Goal: Task Accomplishment & Management: Use online tool/utility

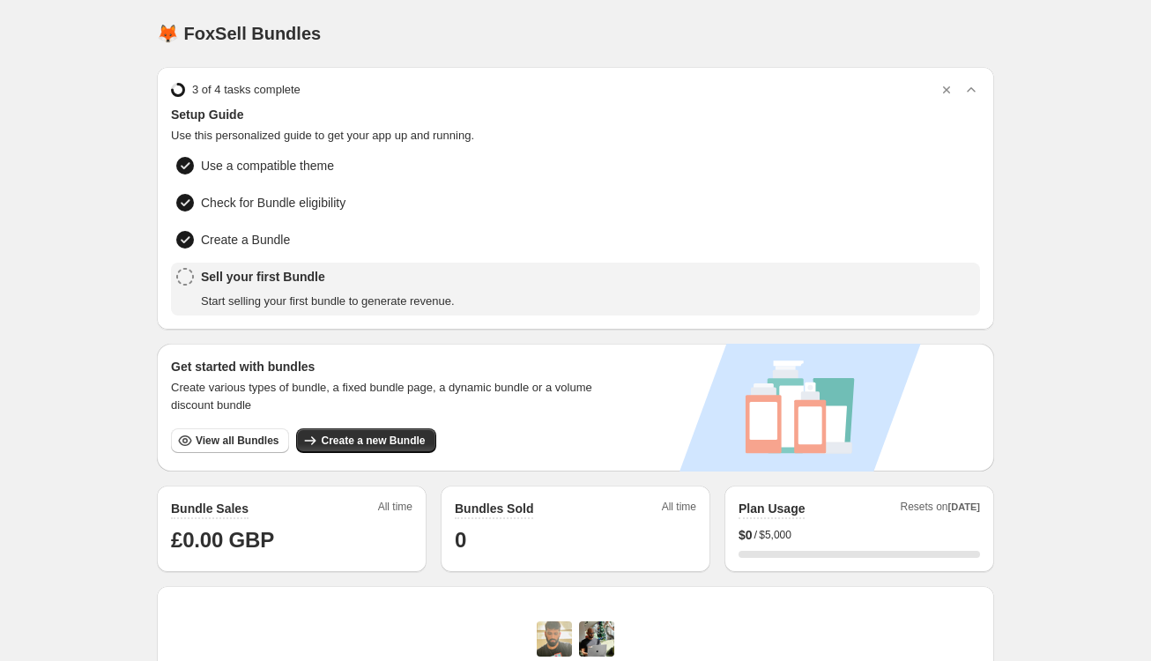
click at [102, 297] on div "Home Bundles Analytics Plan and Billing 🦊 FoxSell Bundles. This page is ready 🦊…" at bounding box center [575, 567] width 1151 height 1135
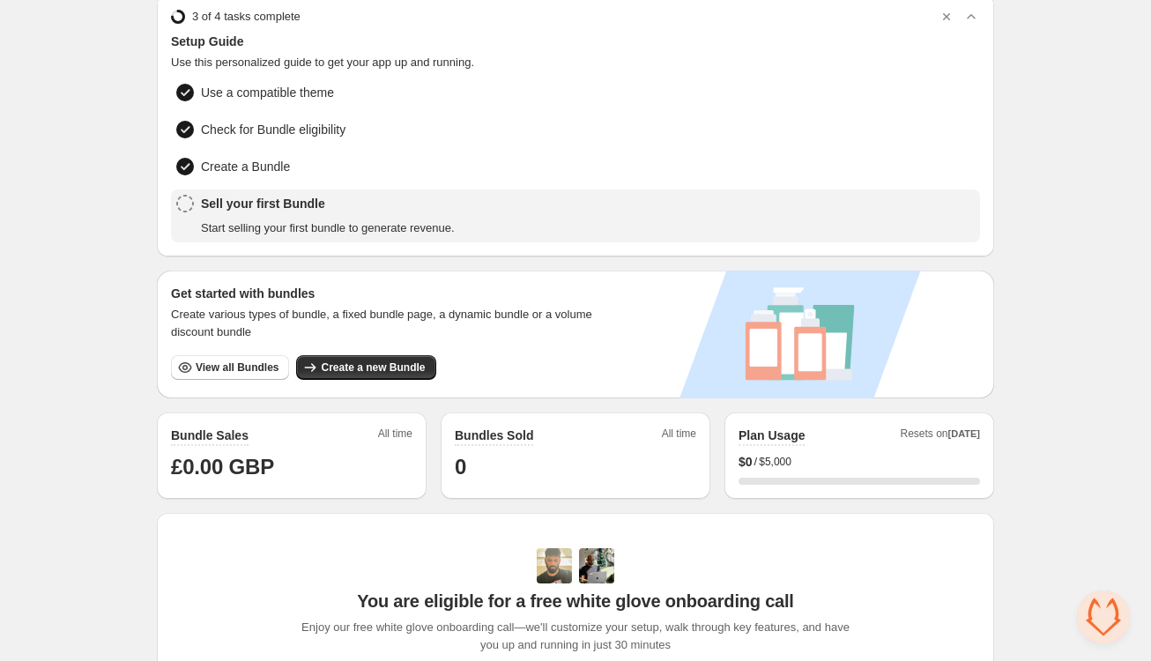
scroll to position [78, 0]
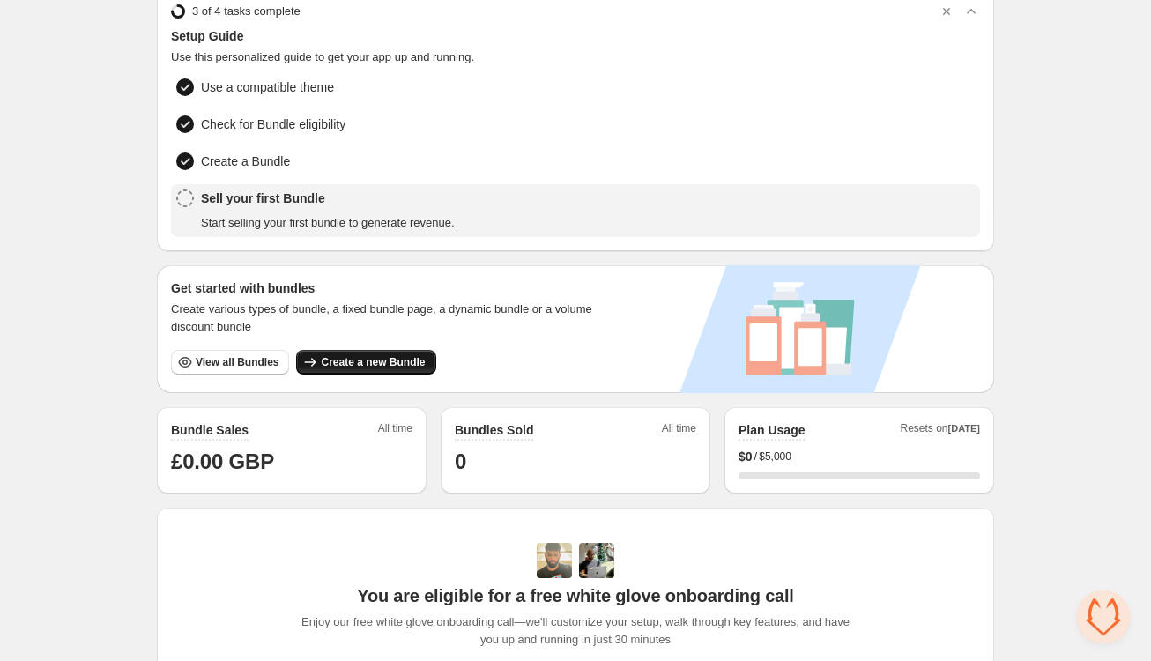
click at [339, 367] on span "Create a new Bundle" at bounding box center [373, 362] width 104 height 14
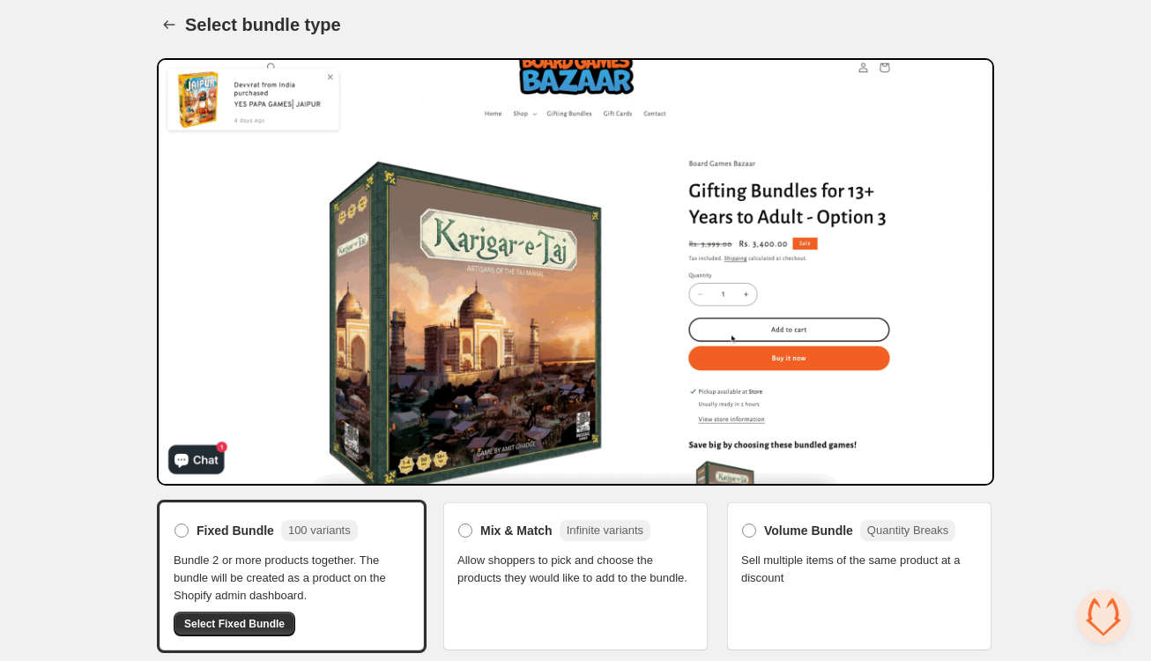
scroll to position [13, 0]
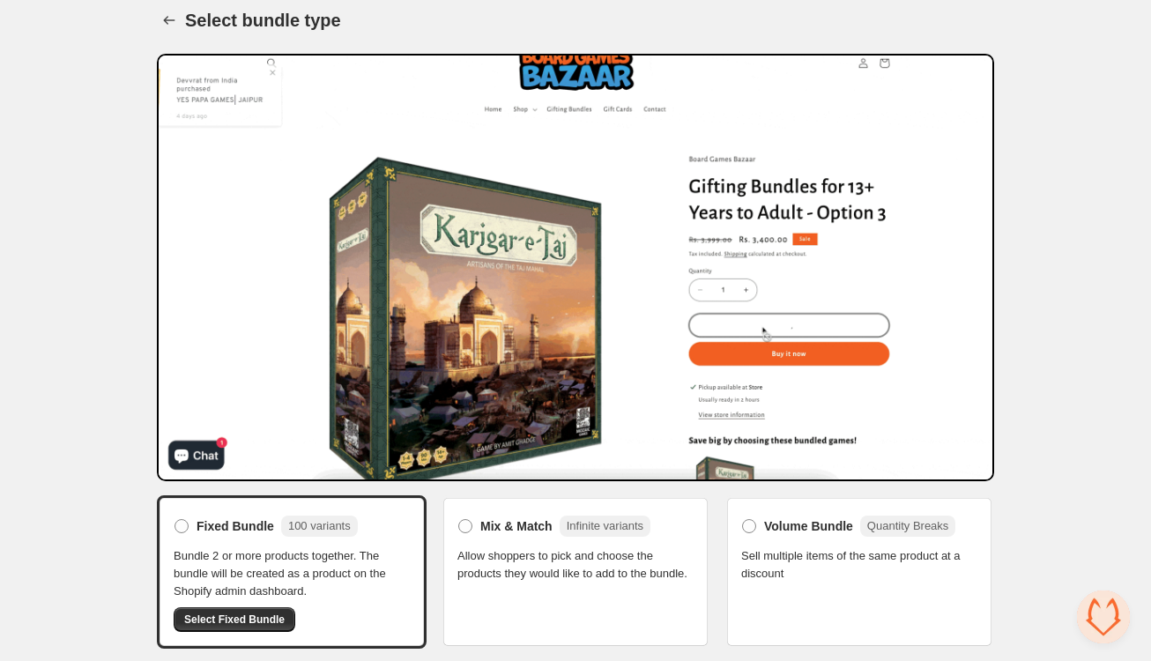
click at [107, 503] on div "Home Bundles Analytics Plan and Billing Select bundle type. This page is ready …" at bounding box center [575, 325] width 1151 height 676
click at [491, 530] on span "Mix & Match" at bounding box center [516, 526] width 72 height 18
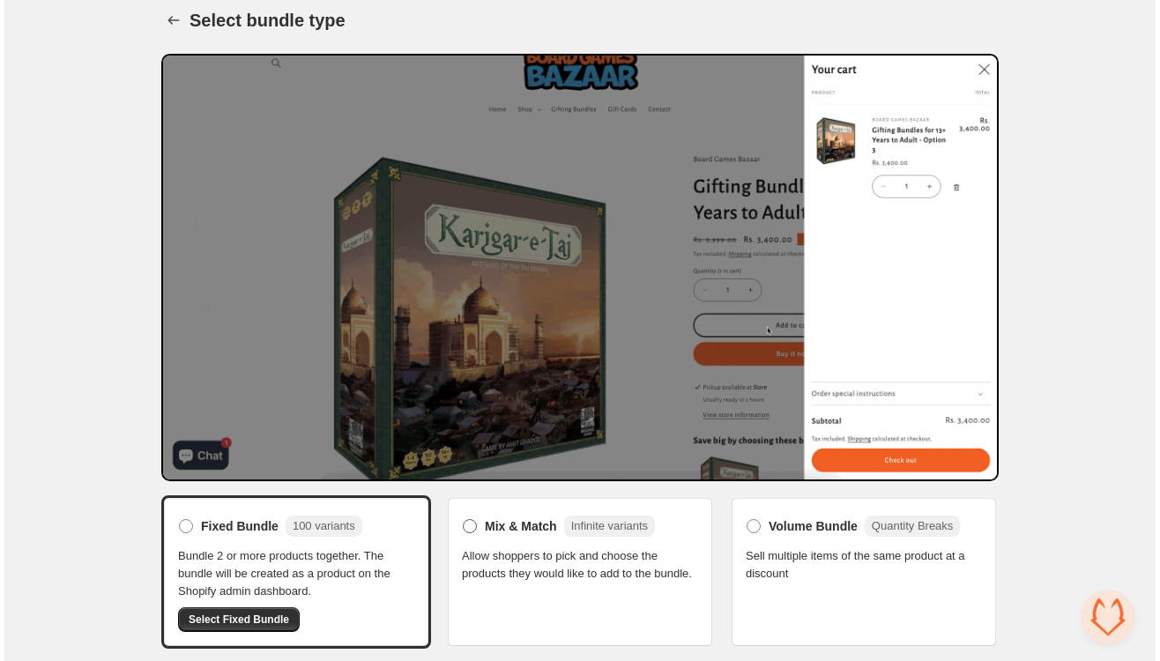
scroll to position [0, 0]
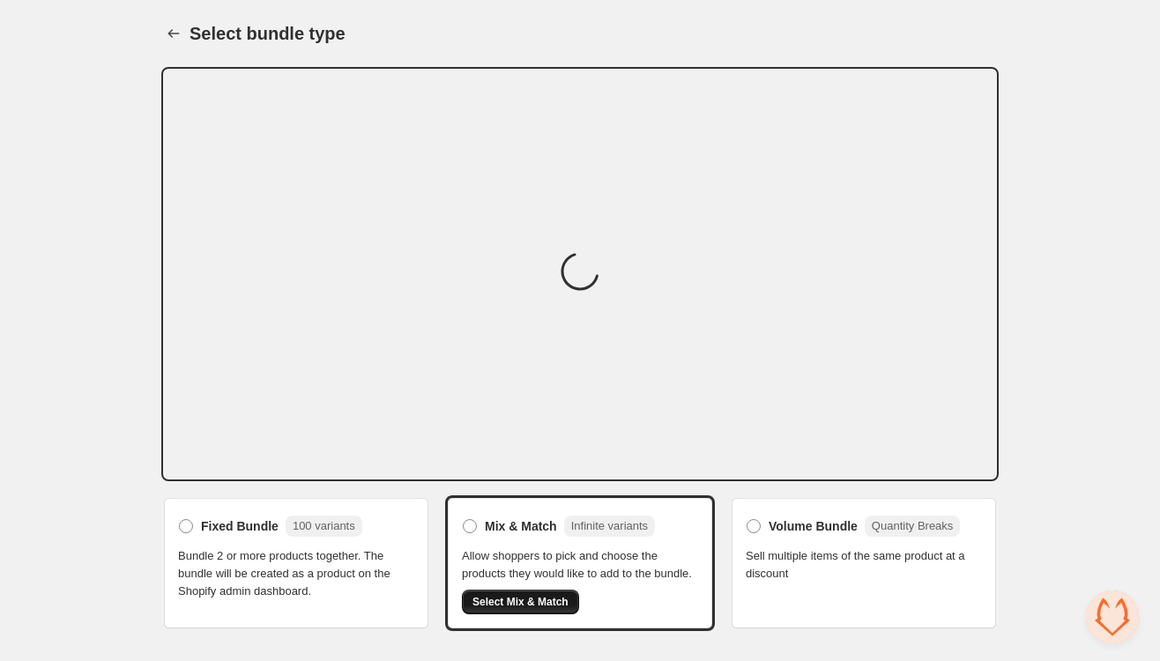
click at [520, 609] on span "Select Mix & Match" at bounding box center [520, 602] width 96 height 14
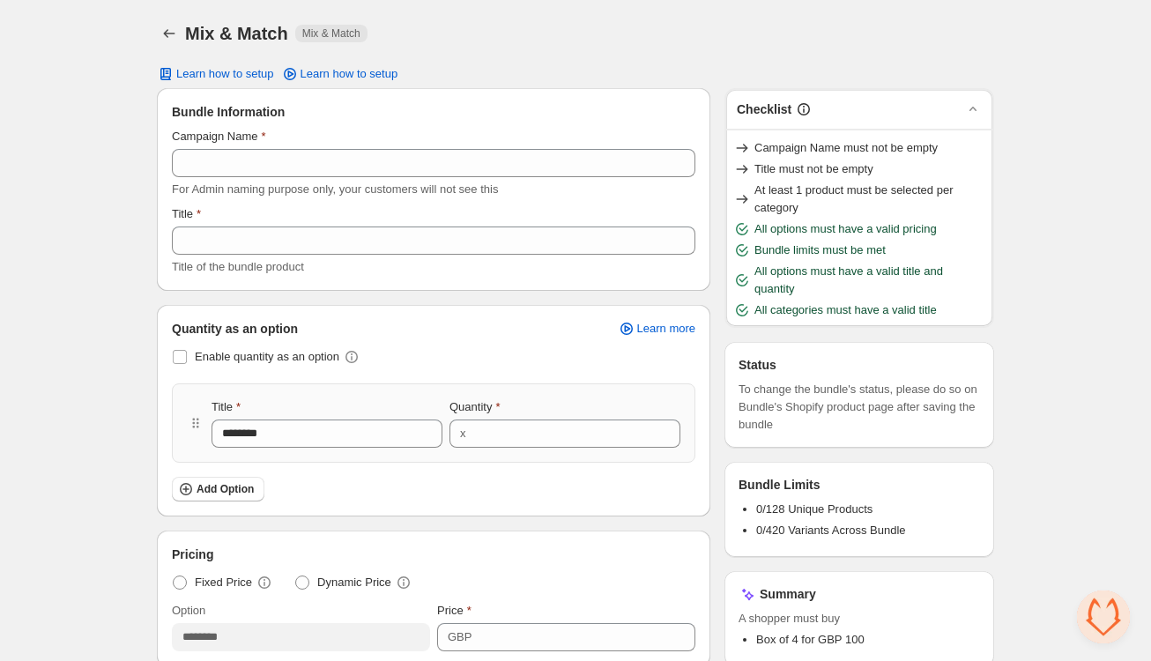
click at [93, 428] on div "Home Bundles Analytics Plan and Billing Mix & Match. This page is ready Mix & M…" at bounding box center [575, 631] width 1151 height 1262
click at [177, 31] on icon "Back" at bounding box center [169, 34] width 18 height 18
click at [72, 347] on div "Home Bundles Analytics Plan and Billing Mix & Match. This page is ready Mix & M…" at bounding box center [575, 631] width 1151 height 1262
